Goal: Task Accomplishment & Management: Complete application form

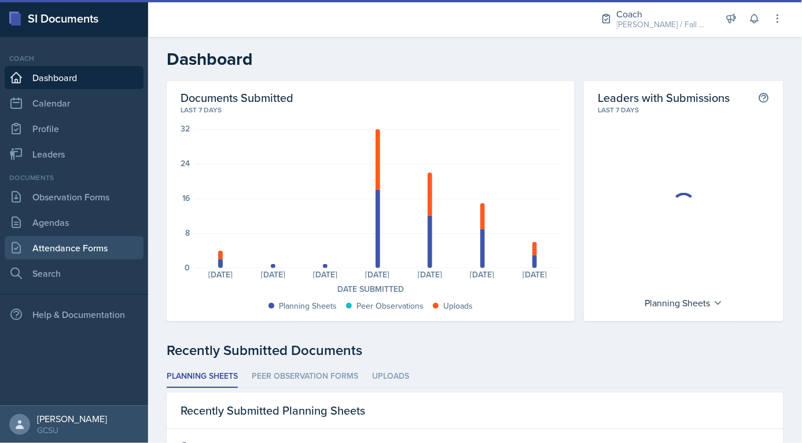
click at [87, 245] on link "Attendance Forms" at bounding box center [74, 247] width 139 height 23
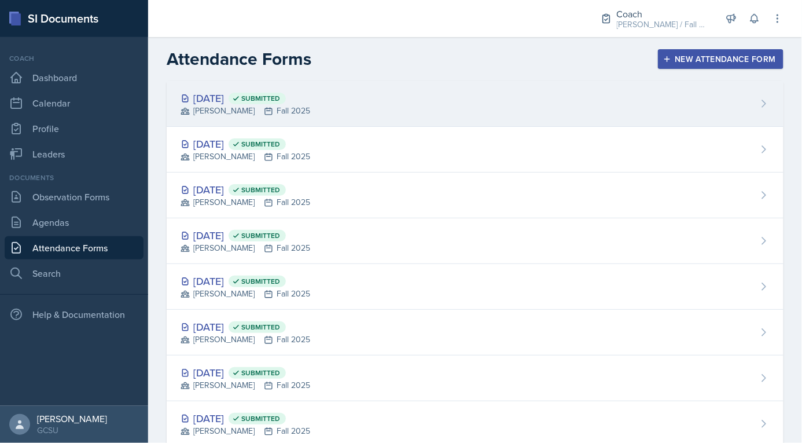
click at [421, 102] on div "Oct 6th, 2025 Submitted BECK Fall 2025" at bounding box center [475, 104] width 617 height 46
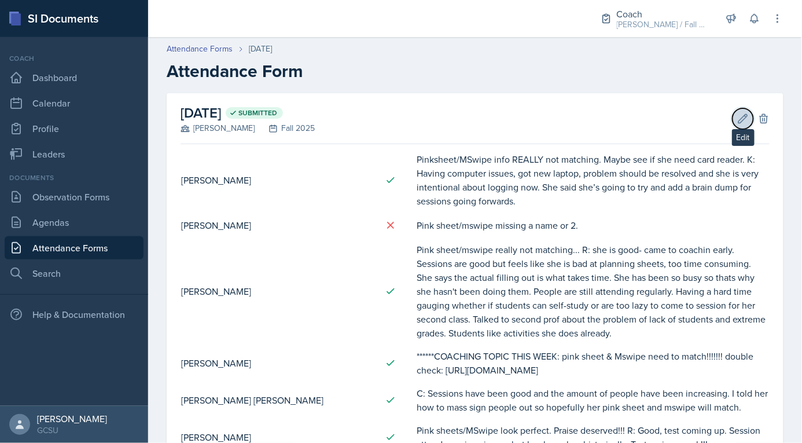
click at [744, 116] on icon at bounding box center [743, 118] width 9 height 9
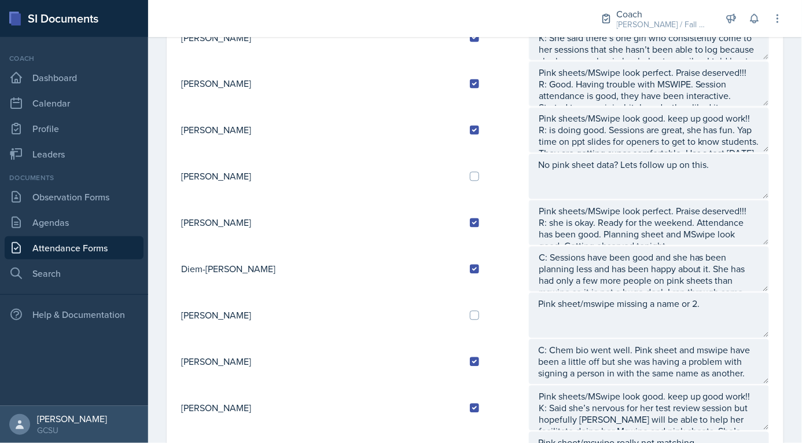
scroll to position [561, 0]
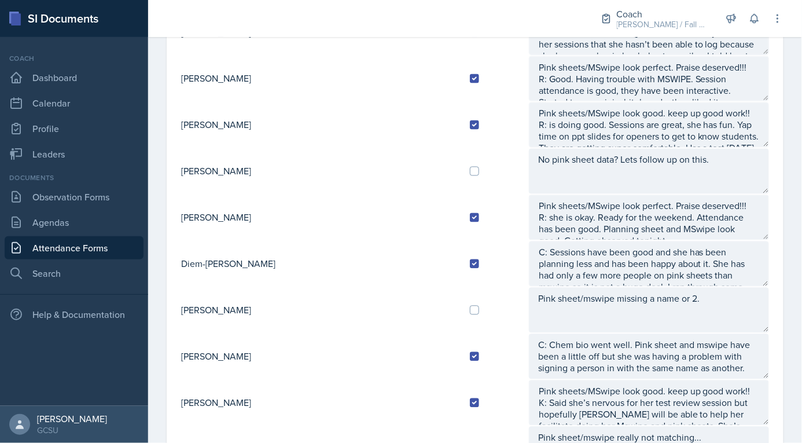
click at [460, 158] on td at bounding box center [494, 171] width 68 height 46
click at [470, 167] on input "checkbox" at bounding box center [474, 171] width 9 height 9
checkbox input "true"
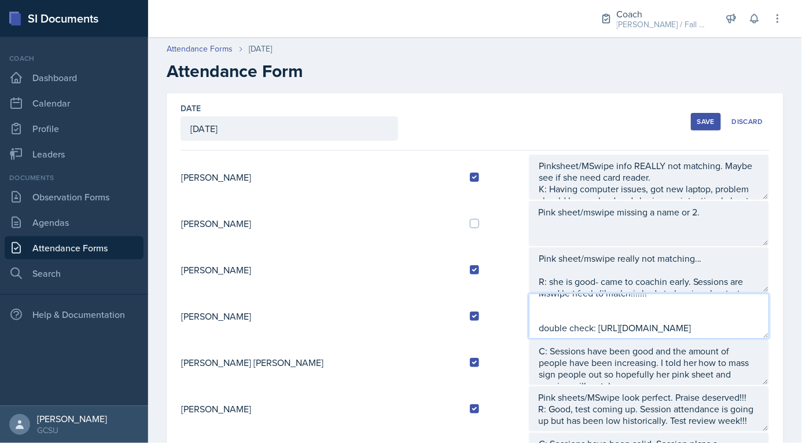
scroll to position [0, 0]
drag, startPoint x: 525, startPoint y: 330, endPoint x: 661, endPoint y: 320, distance: 135.7
click at [661, 321] on textarea "******COACHING TOPIC THIS WEEK: pink sheet & Mswipe need to match!!!!!!! double…" at bounding box center [649, 315] width 240 height 45
click at [661, 320] on textarea "******COACHING TOPIC THIS WEEK: pink sheet & Mswipe need to match!!!!!!! double…" at bounding box center [649, 315] width 240 height 45
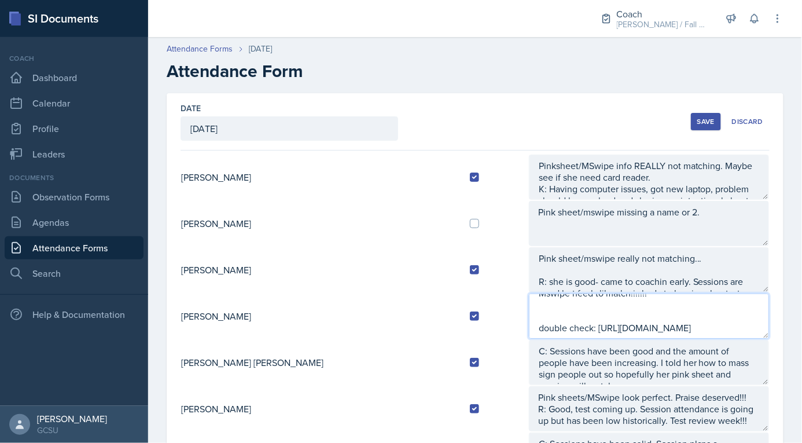
drag, startPoint x: 547, startPoint y: 310, endPoint x: 572, endPoint y: 410, distance: 102.6
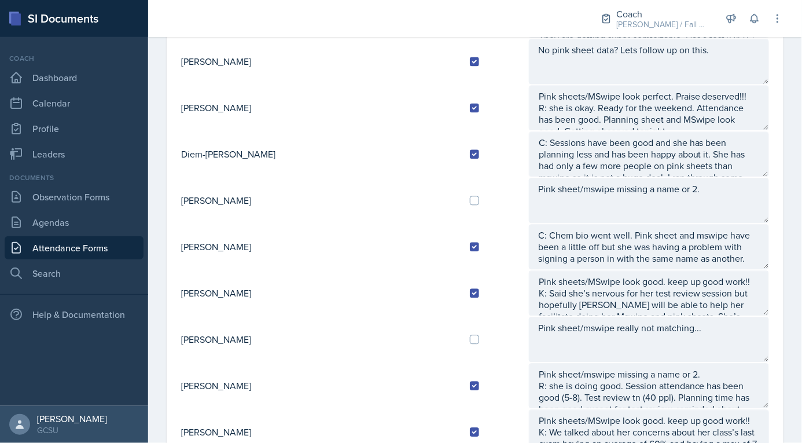
scroll to position [674, 0]
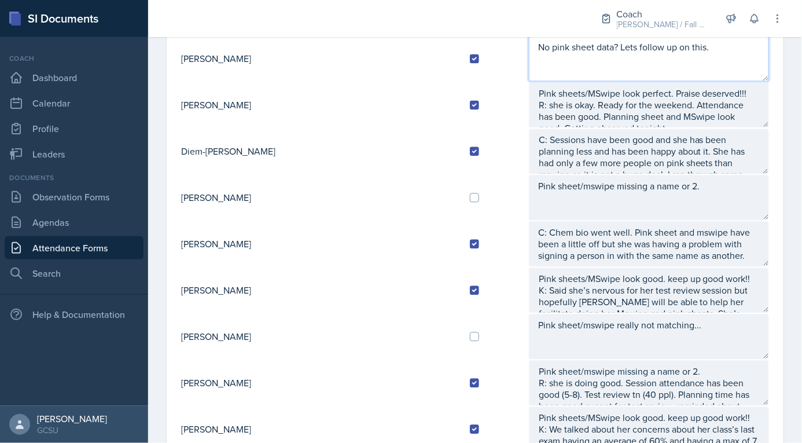
click at [644, 49] on textarea "No pink sheet data? Lets follow up on this." at bounding box center [649, 58] width 240 height 45
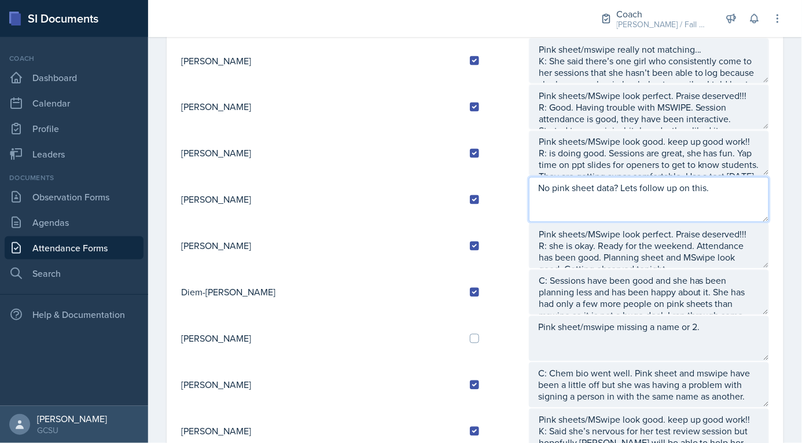
scroll to position [509, 0]
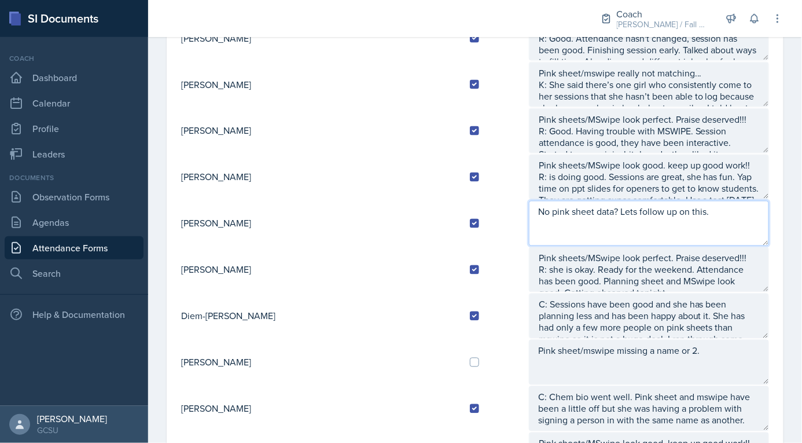
drag, startPoint x: 688, startPoint y: 47, endPoint x: 470, endPoint y: 197, distance: 265.1
click at [470, 200] on tr "Ava Farmer No pink sheet data? Lets follow up on this." at bounding box center [474, 223] width 589 height 46
click at [676, 216] on textarea "A: has not been turning in pink sheets I don't think so no data on if they are …" at bounding box center [649, 223] width 240 height 45
click at [683, 214] on textarea "A: has not been turning in pink sheets I don't think so no data on if they are …" at bounding box center [649, 223] width 240 height 45
click at [680, 216] on textarea "A: has not been turning in pink sheets I don't think so no data on if they are …" at bounding box center [649, 223] width 240 height 45
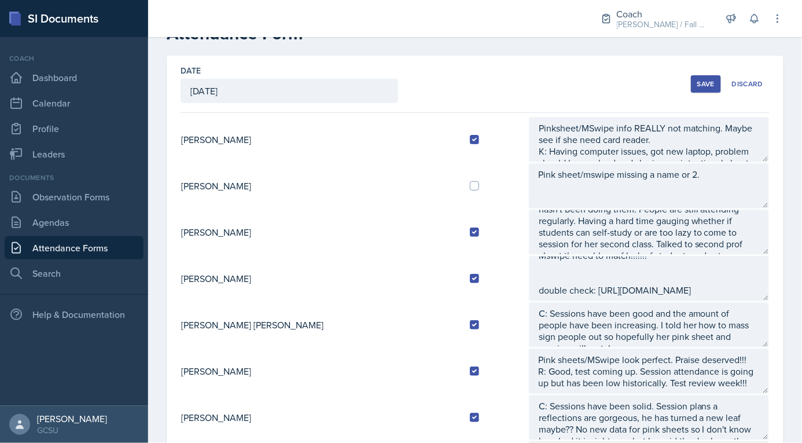
scroll to position [0, 0]
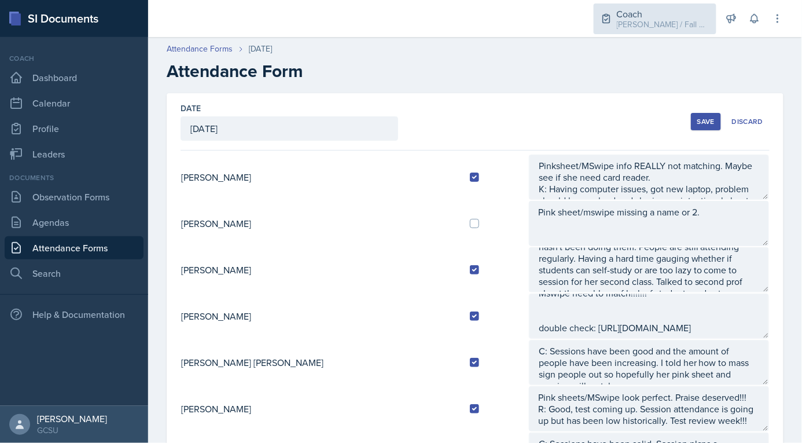
type textarea "A: has not been turning in pink sheets I don't think so no data on if they are …"
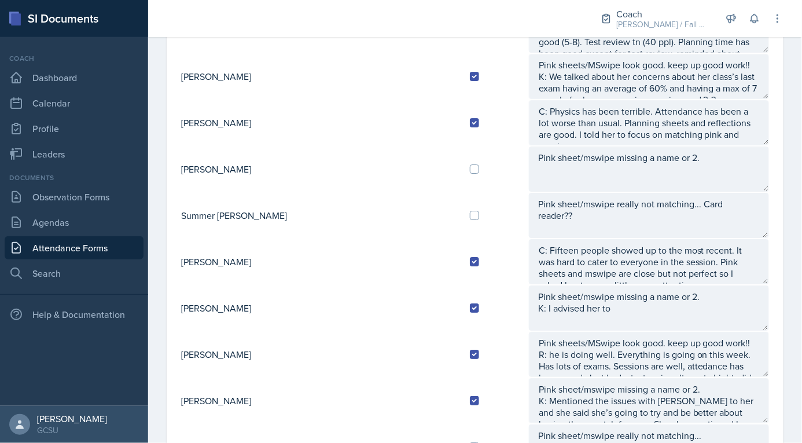
scroll to position [1027, 0]
click at [460, 157] on td at bounding box center [494, 168] width 68 height 46
click at [470, 163] on input "checkbox" at bounding box center [474, 167] width 9 height 9
checkbox input "true"
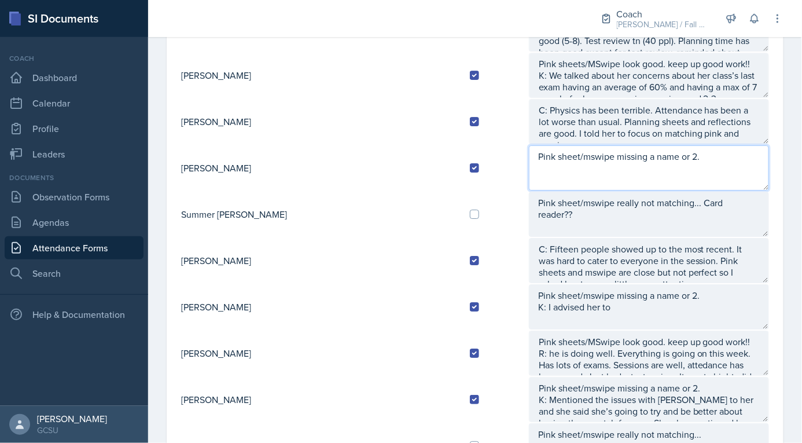
drag, startPoint x: 657, startPoint y: 146, endPoint x: 323, endPoint y: 145, distance: 334.3
click at [323, 145] on tr "Carsyn Lewis Pink sheet/mswipe missing a name or 2." at bounding box center [474, 168] width 589 height 46
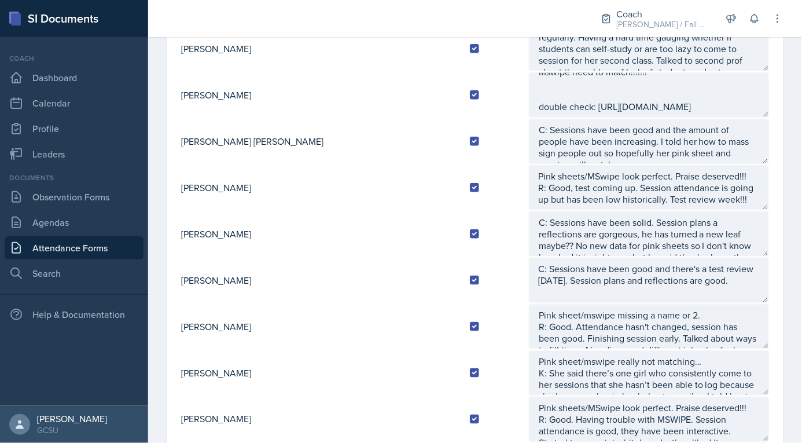
scroll to position [0, 0]
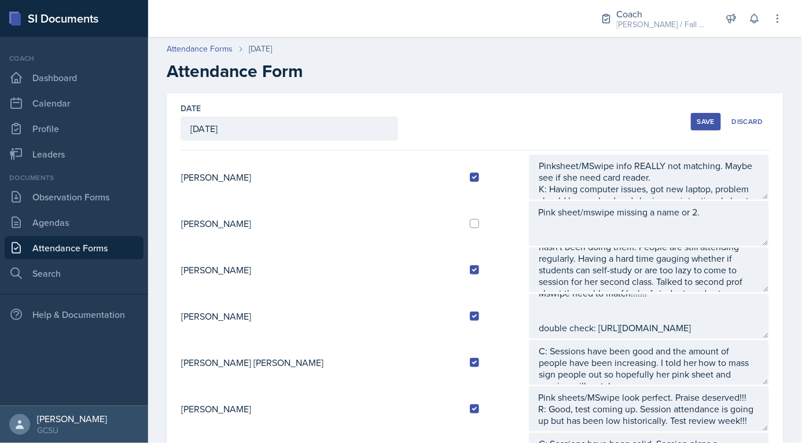
type textarea "A: students are being so rude and made a sly comment abt "I thought she was sup…"
click at [470, 222] on input "checkbox" at bounding box center [474, 223] width 9 height 9
checkbox input "true"
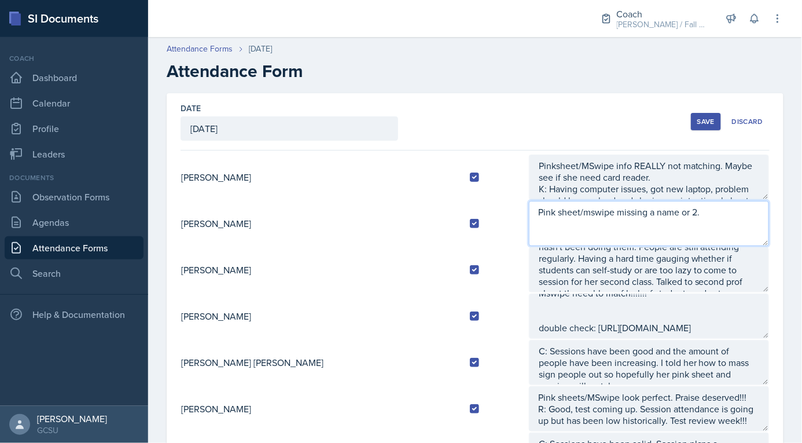
click at [660, 224] on textarea "Pink sheet/mswipe missing a name or 2." at bounding box center [649, 223] width 240 height 45
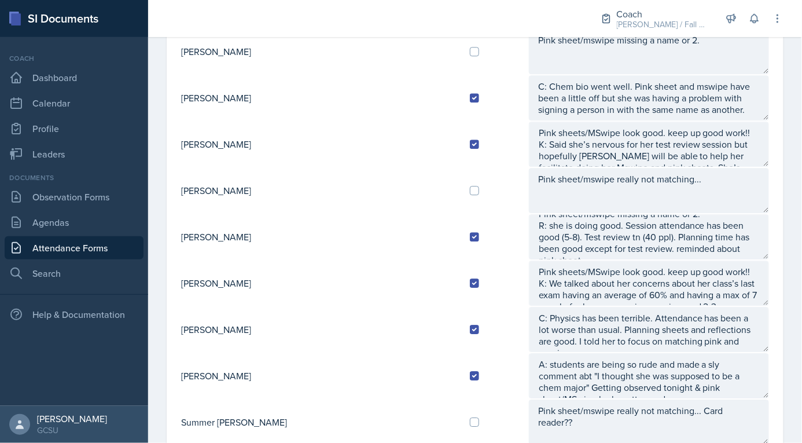
scroll to position [928, 0]
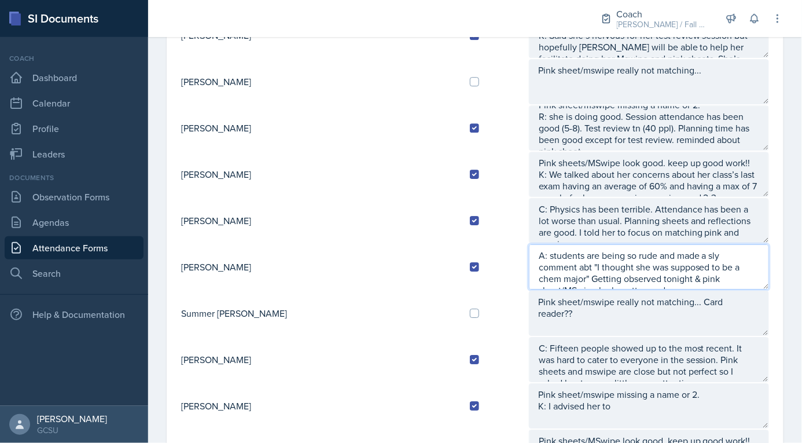
click at [692, 275] on textarea "A: students are being so rude and made a sly comment abt "I thought she was sup…" at bounding box center [649, 266] width 240 height 45
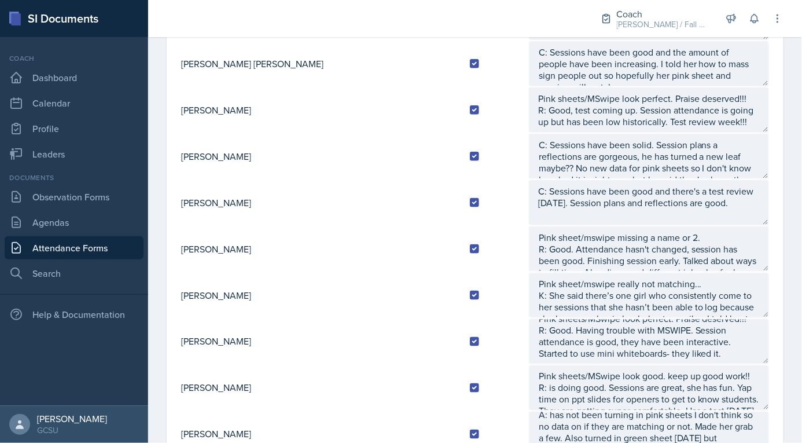
scroll to position [0, 0]
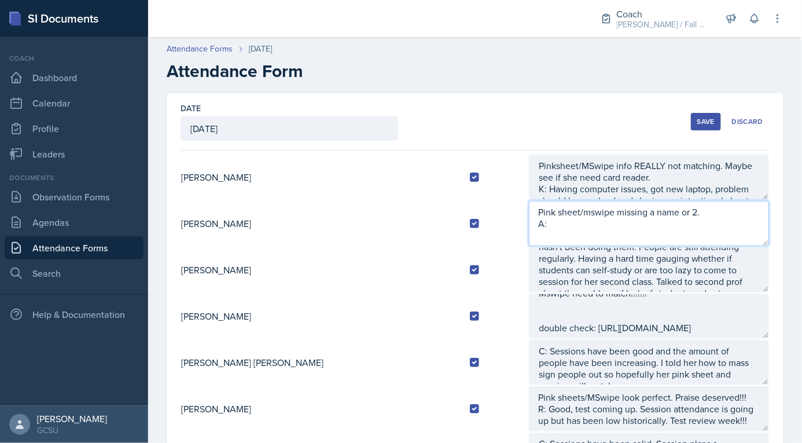
click at [617, 240] on textarea "Pink sheet/mswipe missing a name or 2. A:" at bounding box center [649, 223] width 240 height 45
click at [617, 240] on textarea "Pink sheet/mswipe missing a name or 2. A: pink sheets/M" at bounding box center [649, 223] width 240 height 45
drag, startPoint x: 658, startPoint y: 208, endPoint x: 370, endPoint y: 208, distance: 287.5
click at [370, 208] on tr "Odeya Atar Pink sheet/mswipe missing a name or 2. A: pink sheets/MSwipe for gen…" at bounding box center [474, 223] width 589 height 46
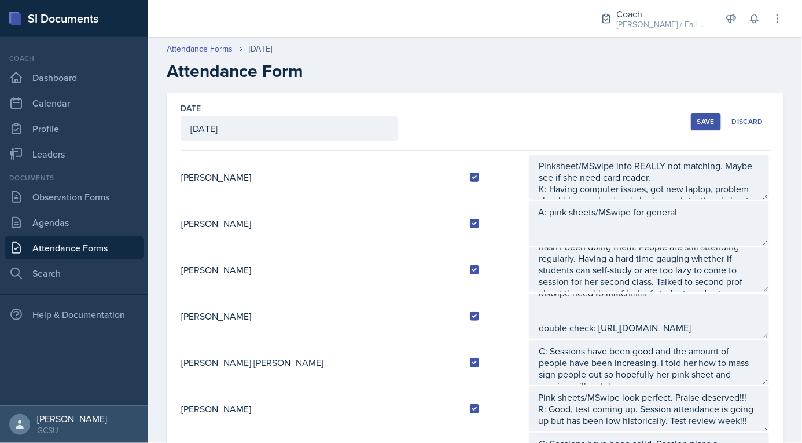
click at [663, 198] on td "Pinksheet/MSwipe info REALLY not matching. Maybe see if she need card reader. K…" at bounding box center [648, 177] width 241 height 46
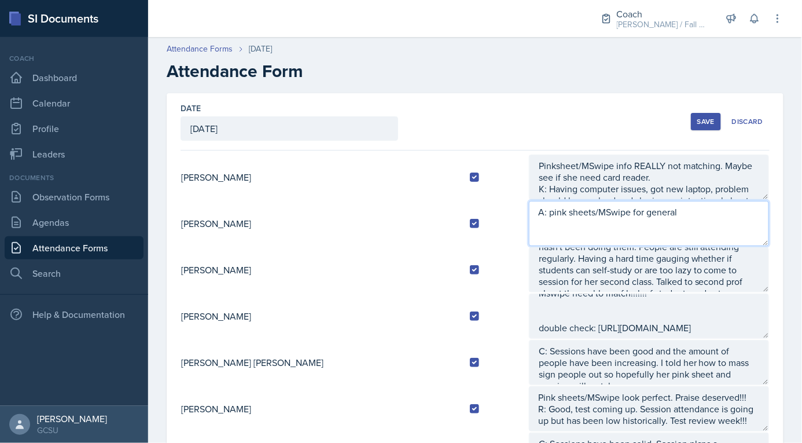
click at [654, 219] on textarea "A: pink sheets/MSwipe for general" at bounding box center [649, 223] width 240 height 45
drag, startPoint x: 640, startPoint y: 215, endPoint x: 583, endPoint y: 212, distance: 57.3
click at [583, 212] on textarea "A: pink sheets/MSwipe for general" at bounding box center [649, 223] width 240 height 45
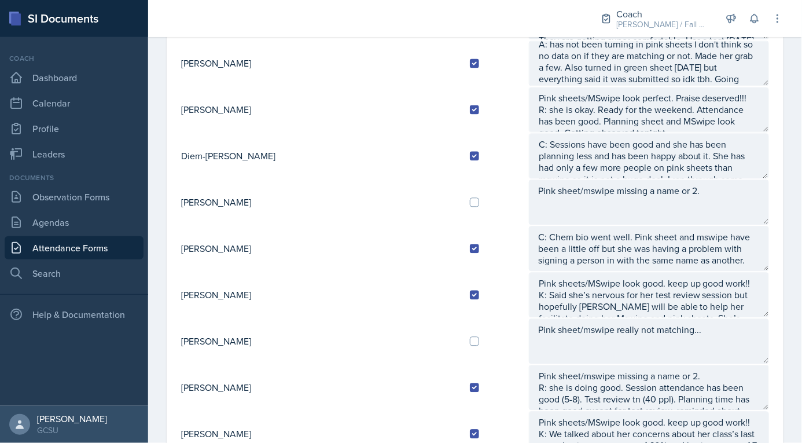
scroll to position [669, 0]
type textarea "A: pink sheets/MSwipe look good in general, had a few names missing. Having som…"
click at [470, 198] on input "checkbox" at bounding box center [474, 202] width 9 height 9
checkbox input "true"
click at [470, 337] on div at bounding box center [494, 341] width 49 height 9
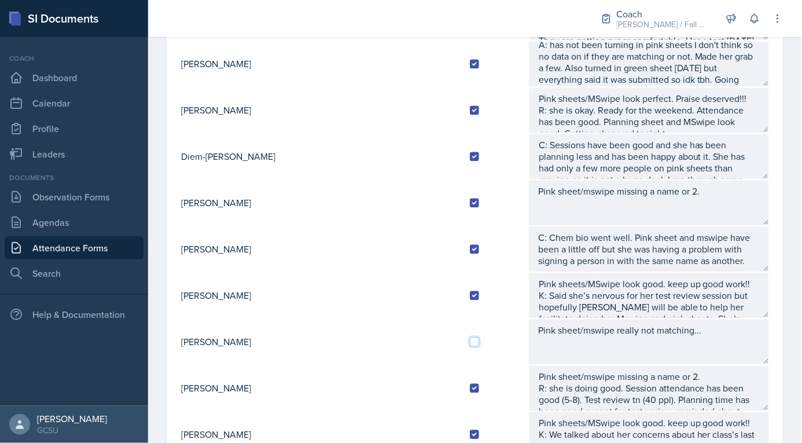
click at [470, 337] on input "checkbox" at bounding box center [474, 341] width 9 height 9
checkbox input "true"
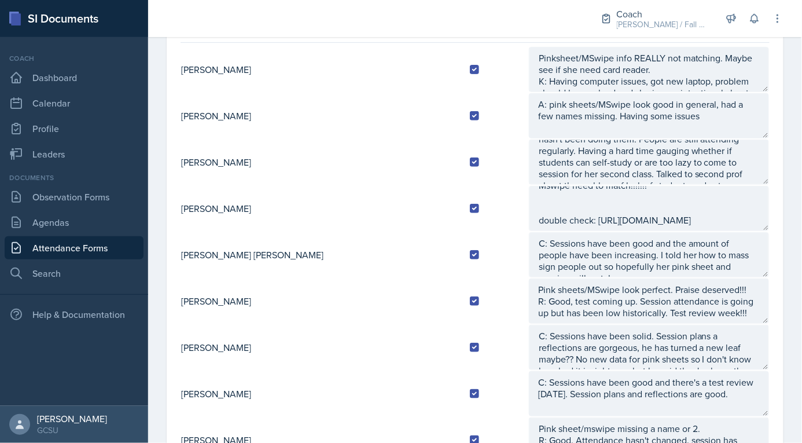
scroll to position [0, 0]
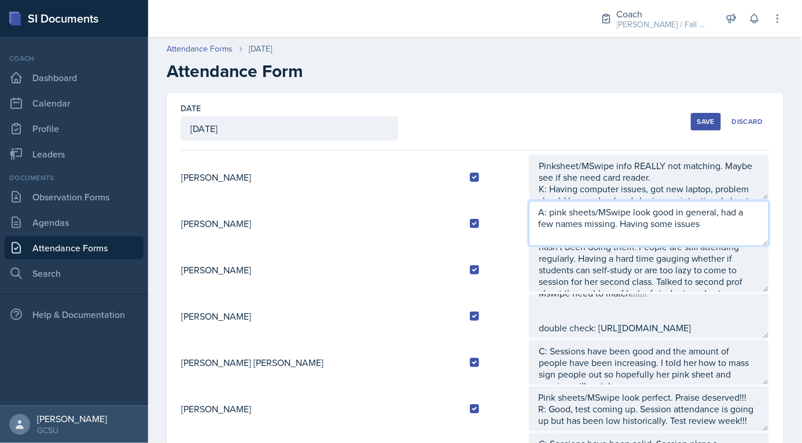
click at [633, 231] on textarea "A: pink sheets/MSwipe look good in general, had a few names missing. Having som…" at bounding box center [649, 223] width 240 height 45
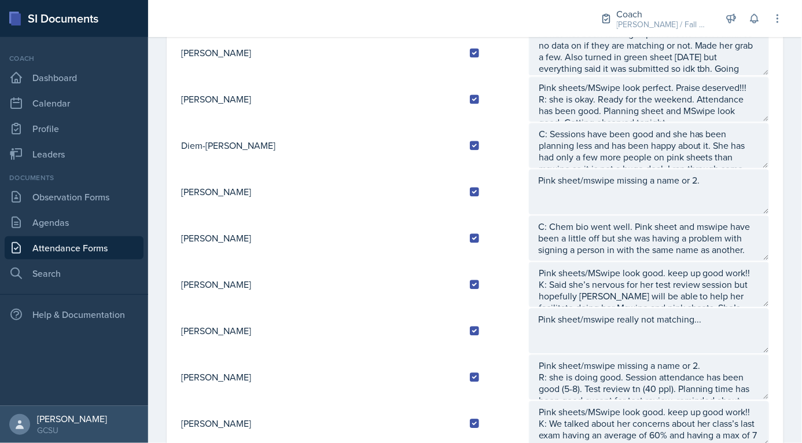
scroll to position [21, 0]
type textarea "A: pink sheets/MSwipe look good in general, had a few names missing. Having som…"
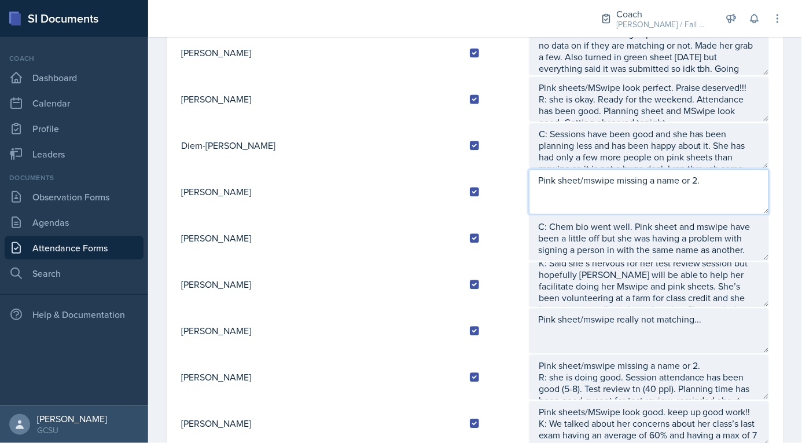
drag, startPoint x: 654, startPoint y: 185, endPoint x: 425, endPoint y: 171, distance: 228.9
click at [425, 172] on tr "Camille Hodek Pink sheet/mswipe missing a name or 2." at bounding box center [474, 191] width 589 height 46
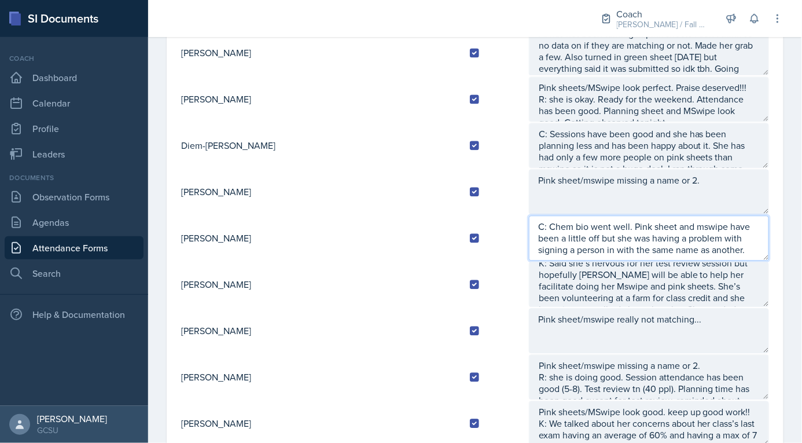
click at [570, 215] on textarea "C: Chem bio went well. Pink sheet and mswipe have been a little off but she was…" at bounding box center [649, 237] width 240 height 45
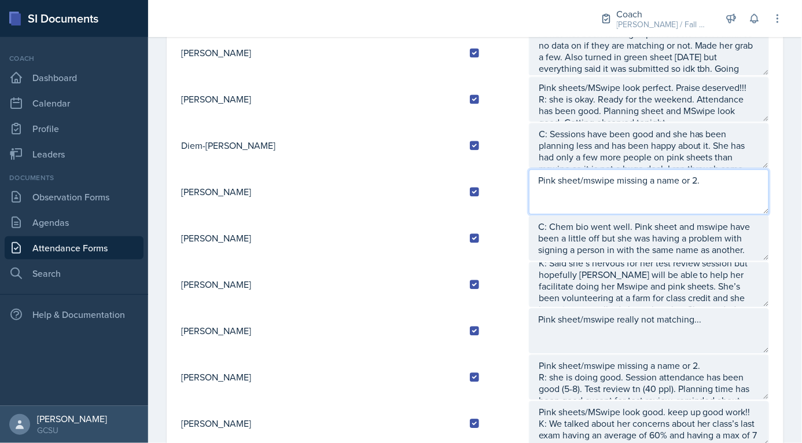
click at [669, 173] on textarea "Pink sheet/mswipe missing a name or 2." at bounding box center [649, 191] width 240 height 45
type textarea "Pink sheet/mswipe missing a name or 2. A:"
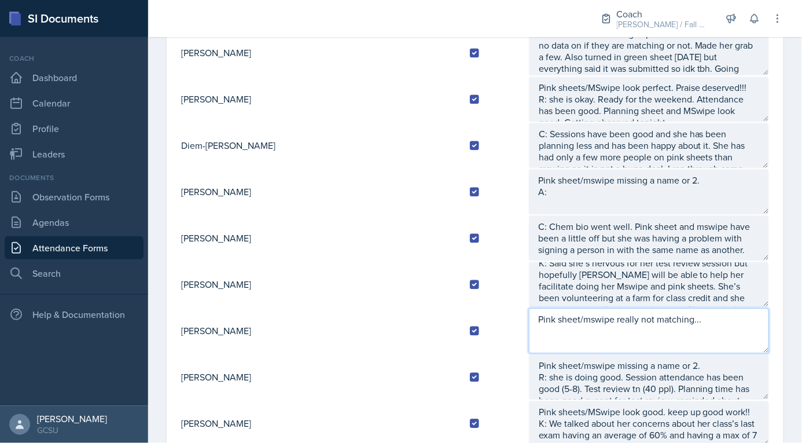
click at [689, 314] on textarea "Pink sheet/mswipe really not matching..." at bounding box center [649, 330] width 240 height 45
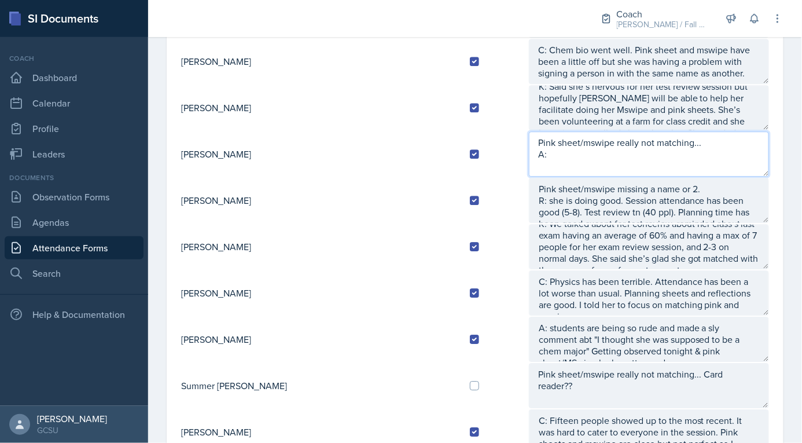
scroll to position [897, 0]
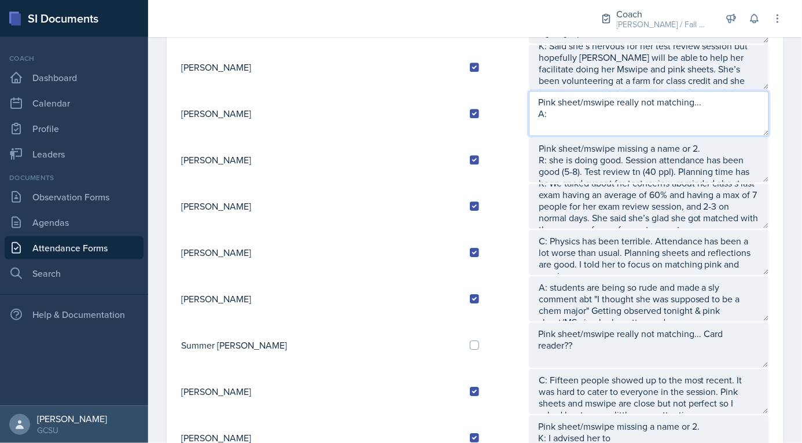
type textarea "Pink sheet/mswipe really not matching... A:"
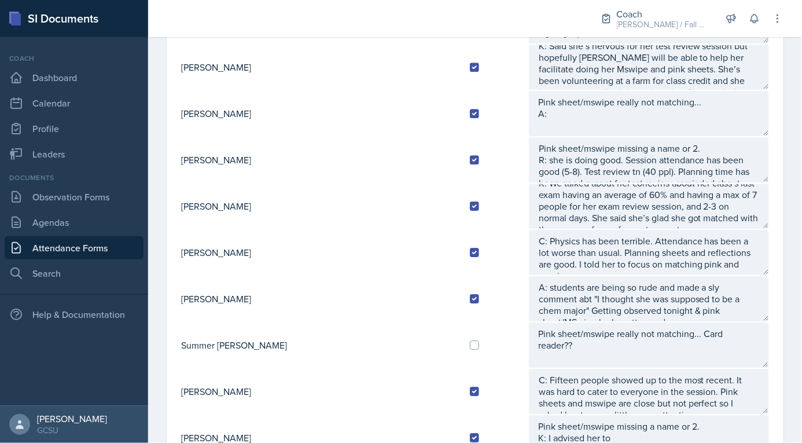
click at [460, 325] on td at bounding box center [494, 345] width 68 height 46
click at [470, 340] on input "checkbox" at bounding box center [474, 344] width 9 height 9
checkbox input "true"
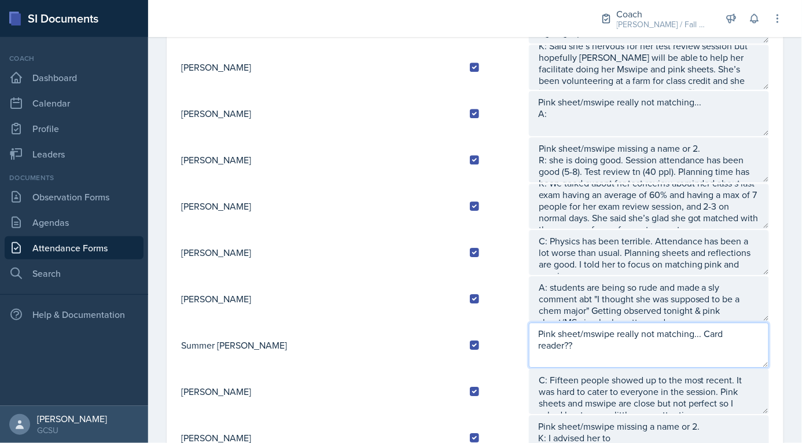
click at [717, 322] on textarea "Pink sheet/mswipe really not matching... Card reader??" at bounding box center [649, 344] width 240 height 45
type textarea "Pink sheet/mswipe really not matching... Card reader?? A:"
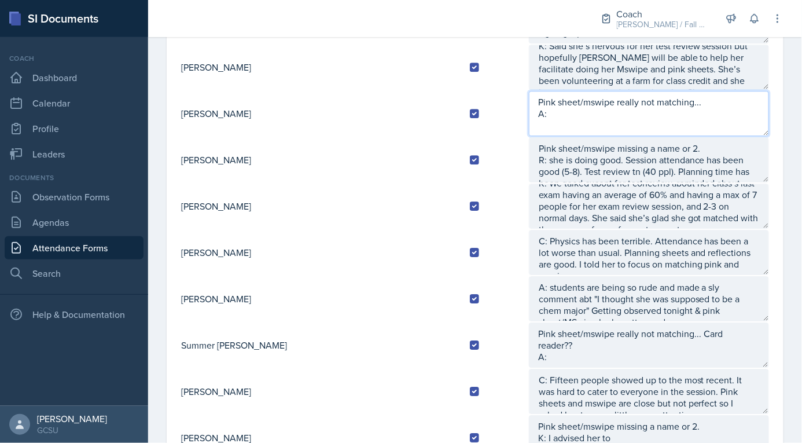
click at [529, 104] on textarea "Pink sheet/mswipe really not matching... A:" at bounding box center [649, 113] width 240 height 45
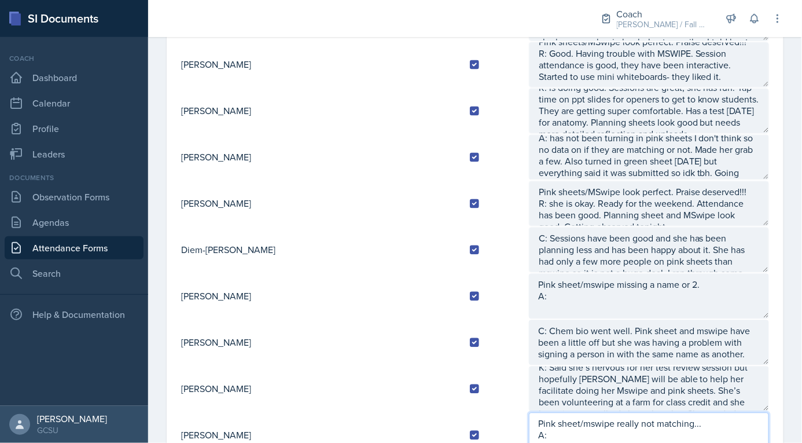
scroll to position [602, 0]
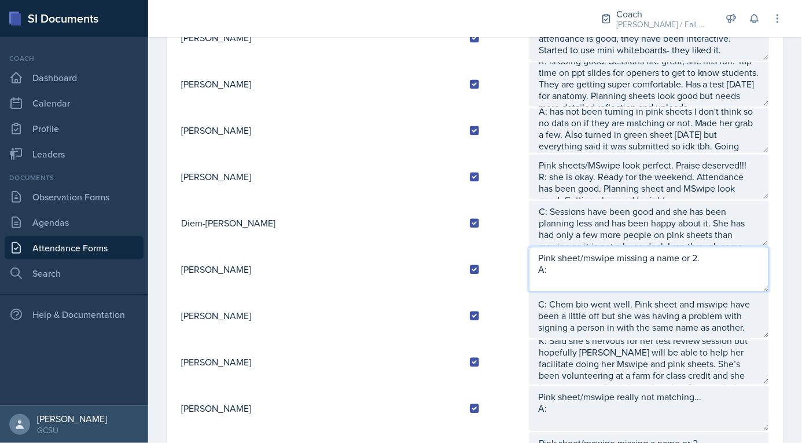
click at [529, 276] on textarea "Pink sheet/mswipe missing a name or 2. A:" at bounding box center [649, 269] width 240 height 45
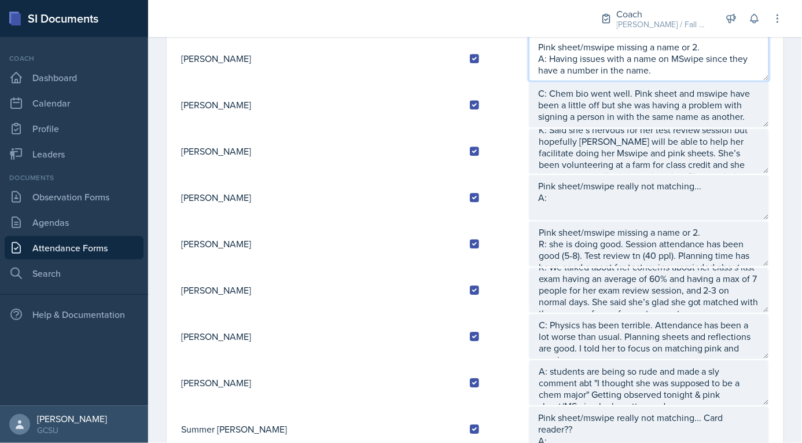
scroll to position [831, 0]
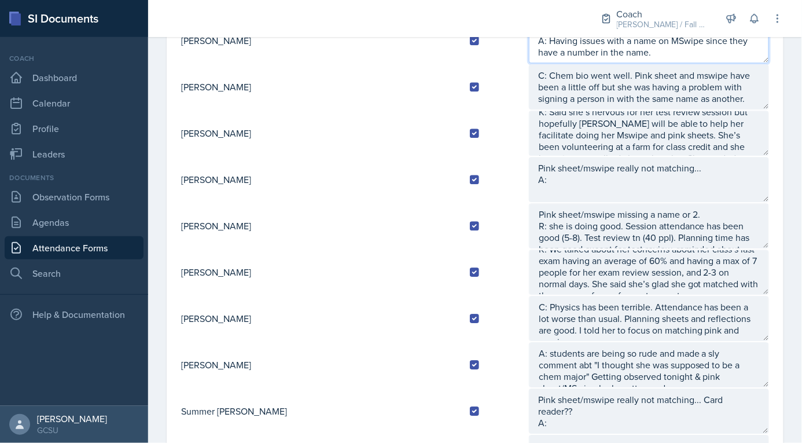
type textarea "Pink sheet/mswipe missing a name or 2. A: Having issues with a name on MSwipe s…"
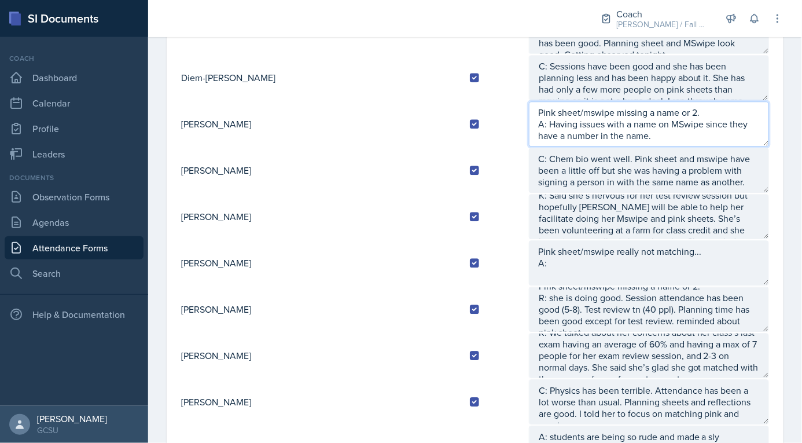
scroll to position [766, 0]
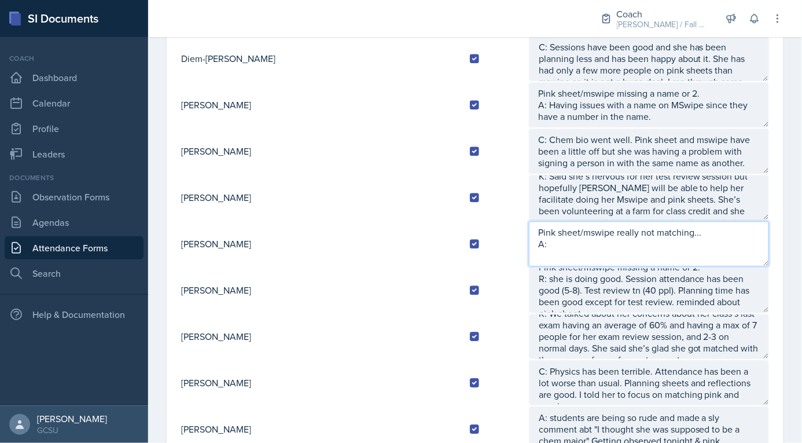
click at [533, 247] on textarea "Pink sheet/mswipe really not matching... A:" at bounding box center [649, 243] width 240 height 45
type textarea "Pink sheet/mswipe really not matching... A: Had so much fun at anchor jam!"
click at [631, 226] on textarea "Pink sheet/mswipe really not matching... A: Had so much fun at anchor jam!" at bounding box center [649, 243] width 240 height 45
click at [644, 239] on textarea "Pink sheet/mswipe really not matching... A: Had so much fun at anchor jam!" at bounding box center [649, 243] width 240 height 45
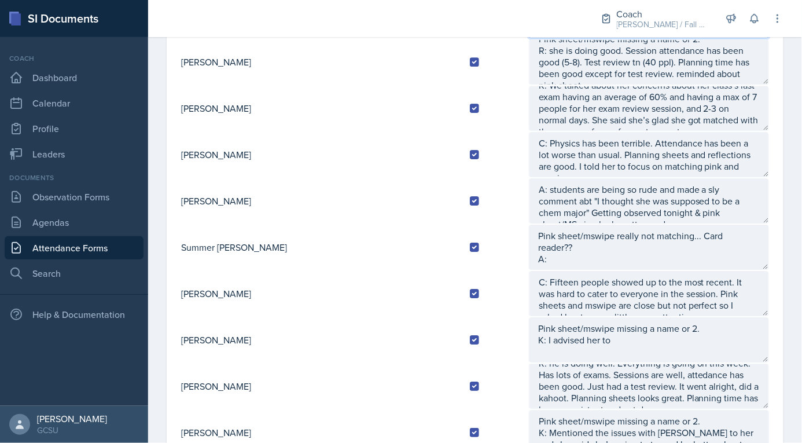
scroll to position [995, 0]
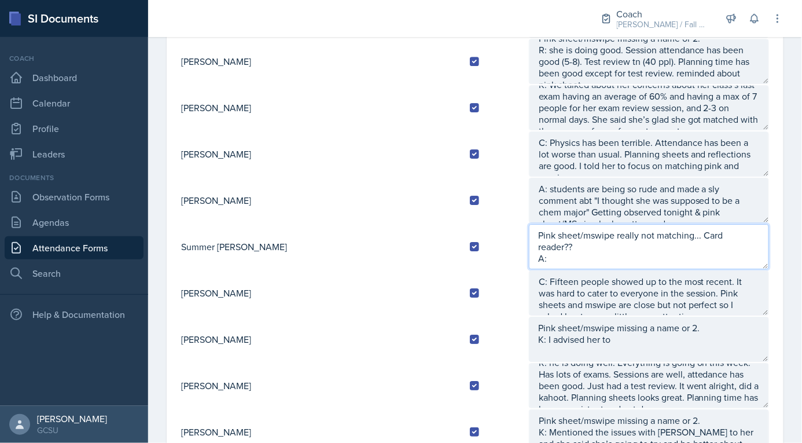
click at [529, 241] on textarea "Pink sheet/mswipe really not matching... Card reader?? A:" at bounding box center [649, 246] width 240 height 45
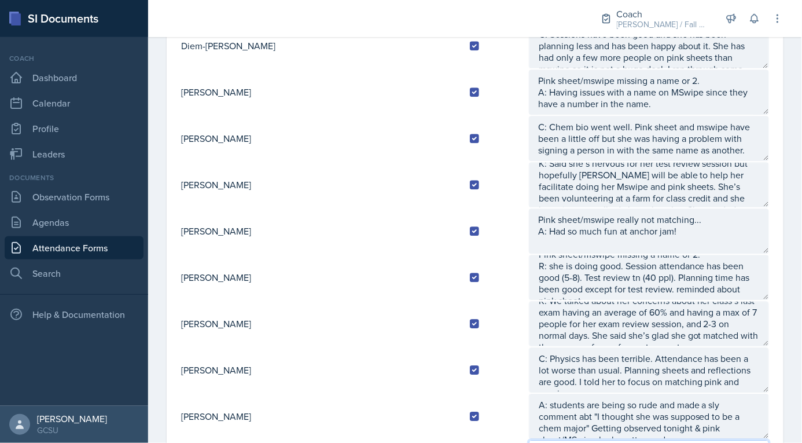
scroll to position [0, 0]
type textarea "Pink sheet/mswipe really not matching... Card reader?? A: Studying all break! T…"
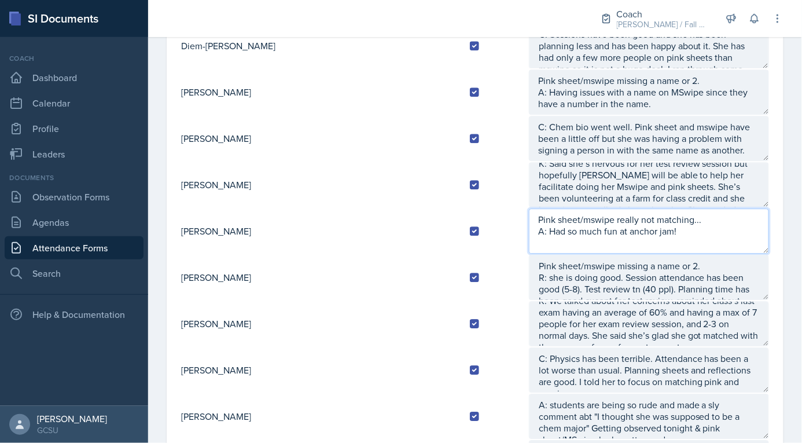
click at [654, 234] on textarea "Pink sheet/mswipe really not matching... A: Had so much fun at anchor jam!" at bounding box center [649, 230] width 240 height 45
drag, startPoint x: 665, startPoint y: 231, endPoint x: 642, endPoint y: 231, distance: 22.6
click at [642, 231] on textarea "Pink sheet/mswipe really not matching... A: Had so much fun at anchor jam! Spen…" at bounding box center [649, 230] width 240 height 45
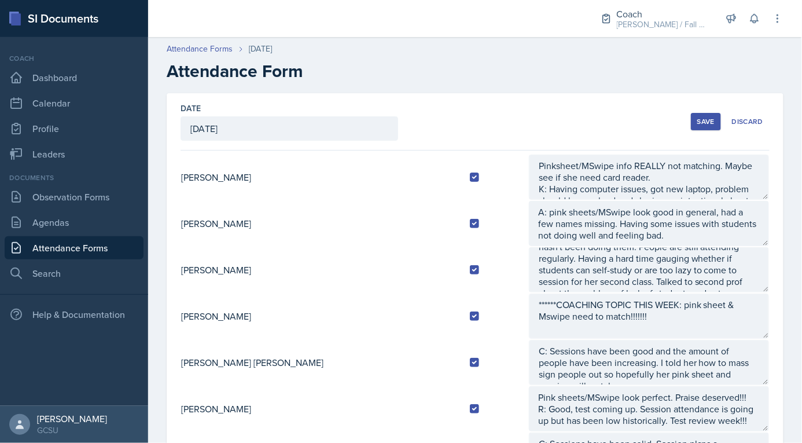
type textarea "Pink sheet/mswipe really not matching... A: Had so much fun at anchor jam! Spen…"
click at [703, 121] on div "Save" at bounding box center [705, 121] width 17 height 9
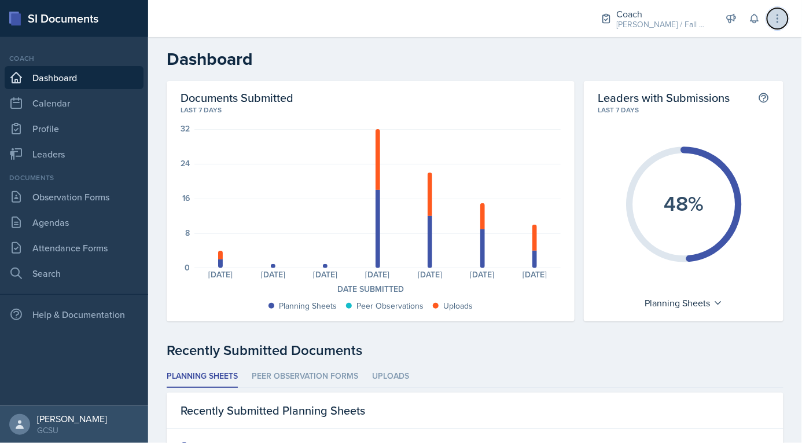
click at [780, 18] on icon at bounding box center [778, 19] width 12 height 12
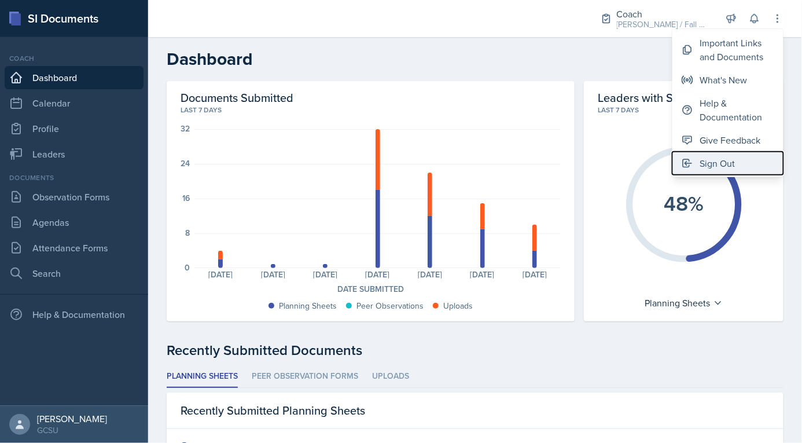
click at [716, 165] on div "Sign Out" at bounding box center [717, 163] width 35 height 14
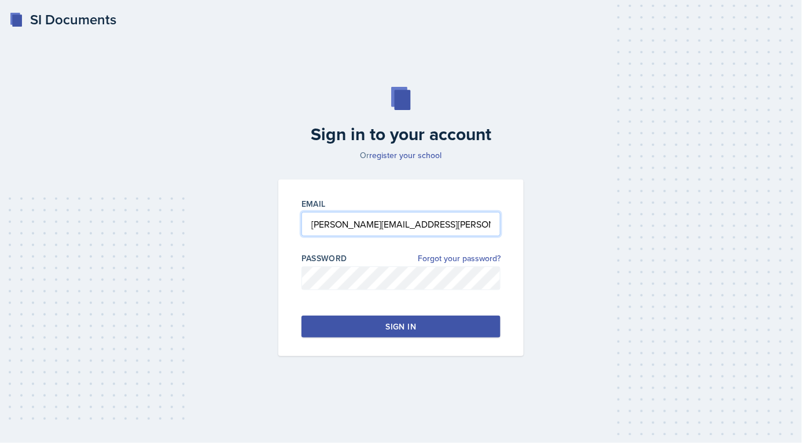
click at [427, 227] on input "[PERSON_NAME][EMAIL_ADDRESS][PERSON_NAME][DOMAIN_NAME]" at bounding box center [400, 224] width 199 height 24
click at [311, 231] on input "[PERSON_NAME][EMAIL_ADDRESS][PERSON_NAME][DOMAIN_NAME]" at bounding box center [400, 224] width 199 height 24
click at [319, 226] on input "[PERSON_NAME][EMAIL_ADDRESS][PERSON_NAME][DOMAIN_NAME]" at bounding box center [400, 224] width 199 height 24
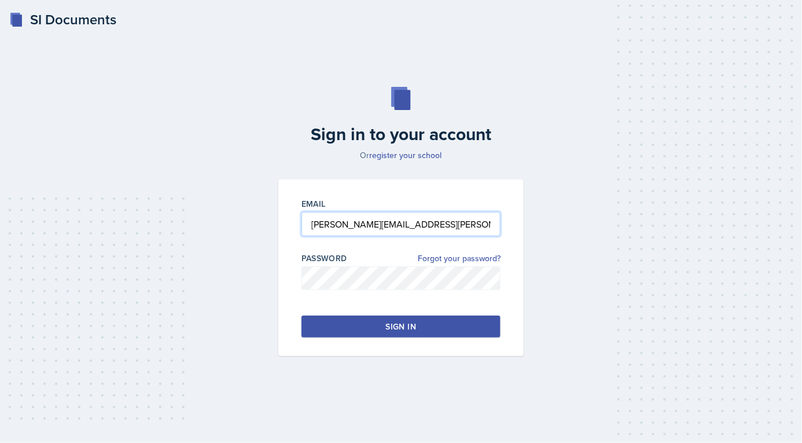
click at [353, 223] on input "[PERSON_NAME][EMAIL_ADDRESS][PERSON_NAME][DOMAIN_NAME]" at bounding box center [400, 224] width 199 height 24
type input "[PERSON_NAME][EMAIL_ADDRESS][PERSON_NAME][DOMAIN_NAME]"
click at [370, 326] on button "Sign in" at bounding box center [400, 326] width 199 height 22
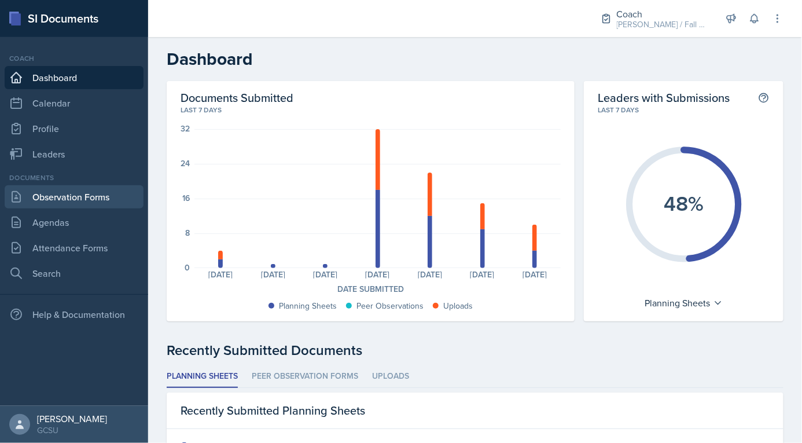
click at [107, 191] on link "Observation Forms" at bounding box center [74, 196] width 139 height 23
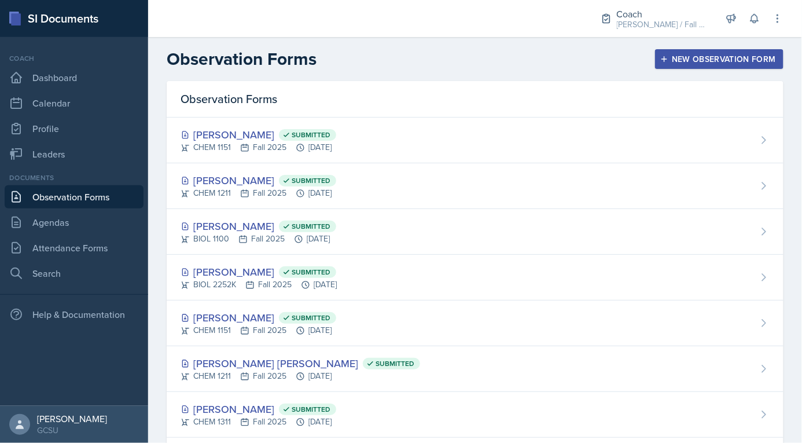
click at [67, 202] on link "Observation Forms" at bounding box center [74, 196] width 139 height 23
